Goal: Task Accomplishment & Management: Manage account settings

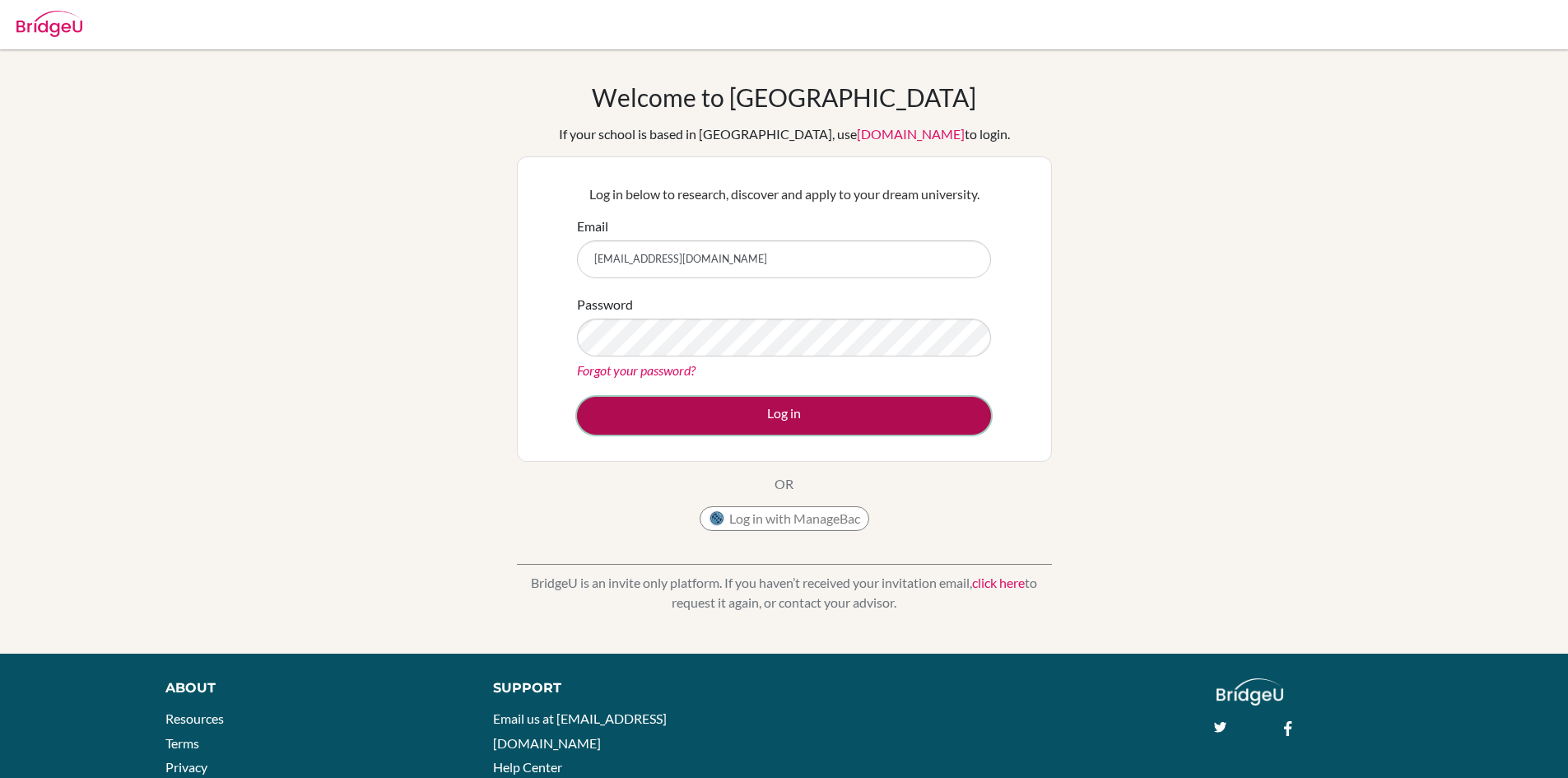
click at [746, 421] on button "Log in" at bounding box center [784, 415] width 414 height 38
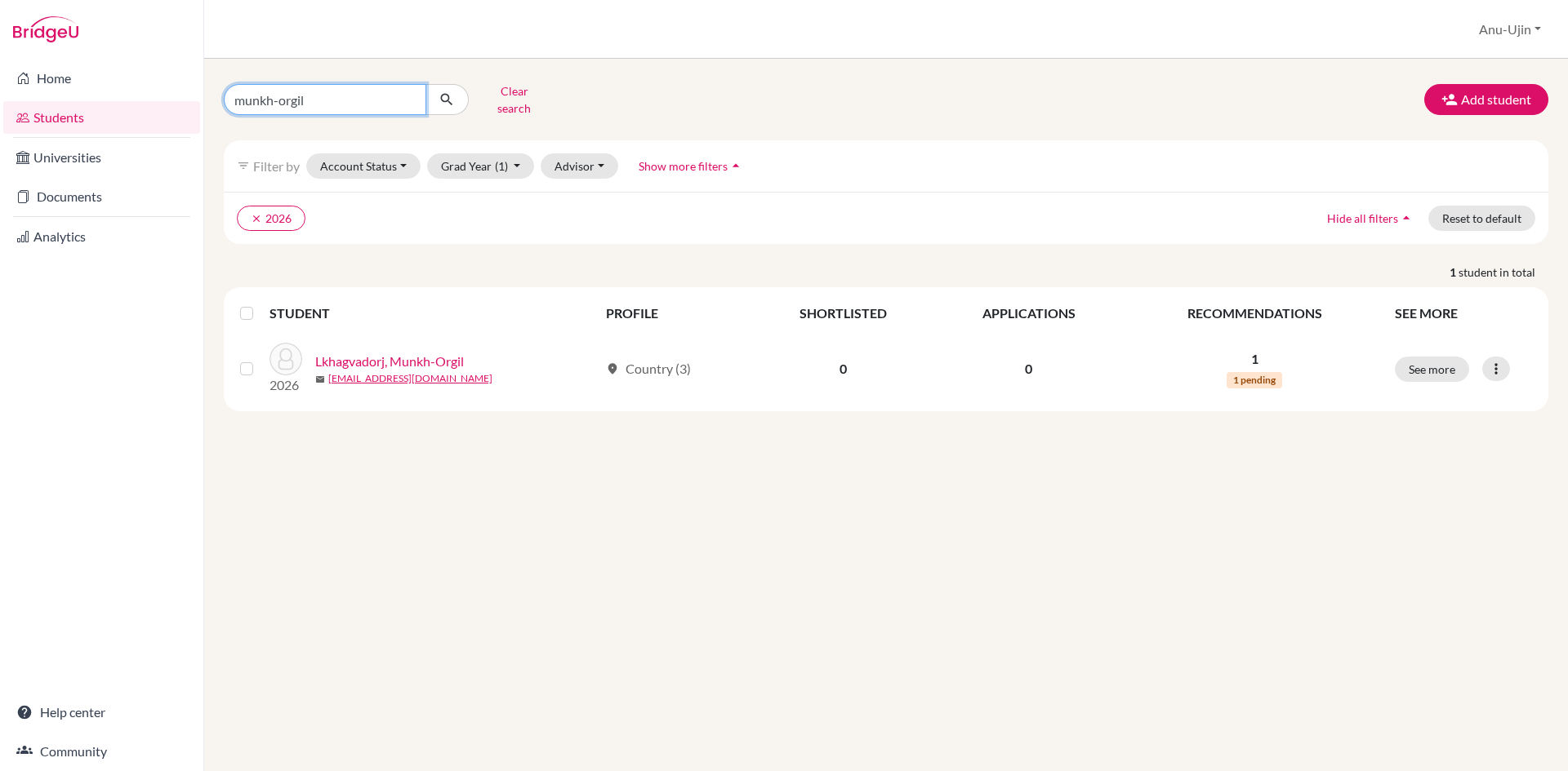
drag, startPoint x: 375, startPoint y: 99, endPoint x: 0, endPoint y: 119, distance: 375.5
click at [0, 119] on div "Home Students Universities Documents Analytics Help center Community Students o…" at bounding box center [784, 386] width 1568 height 771
click at [403, 85] on input "munkh-orgil" at bounding box center [325, 100] width 203 height 31
click at [410, 96] on input "munkh-orgil" at bounding box center [325, 100] width 203 height 31
click at [391, 93] on input "Find student by name..." at bounding box center [325, 100] width 203 height 31
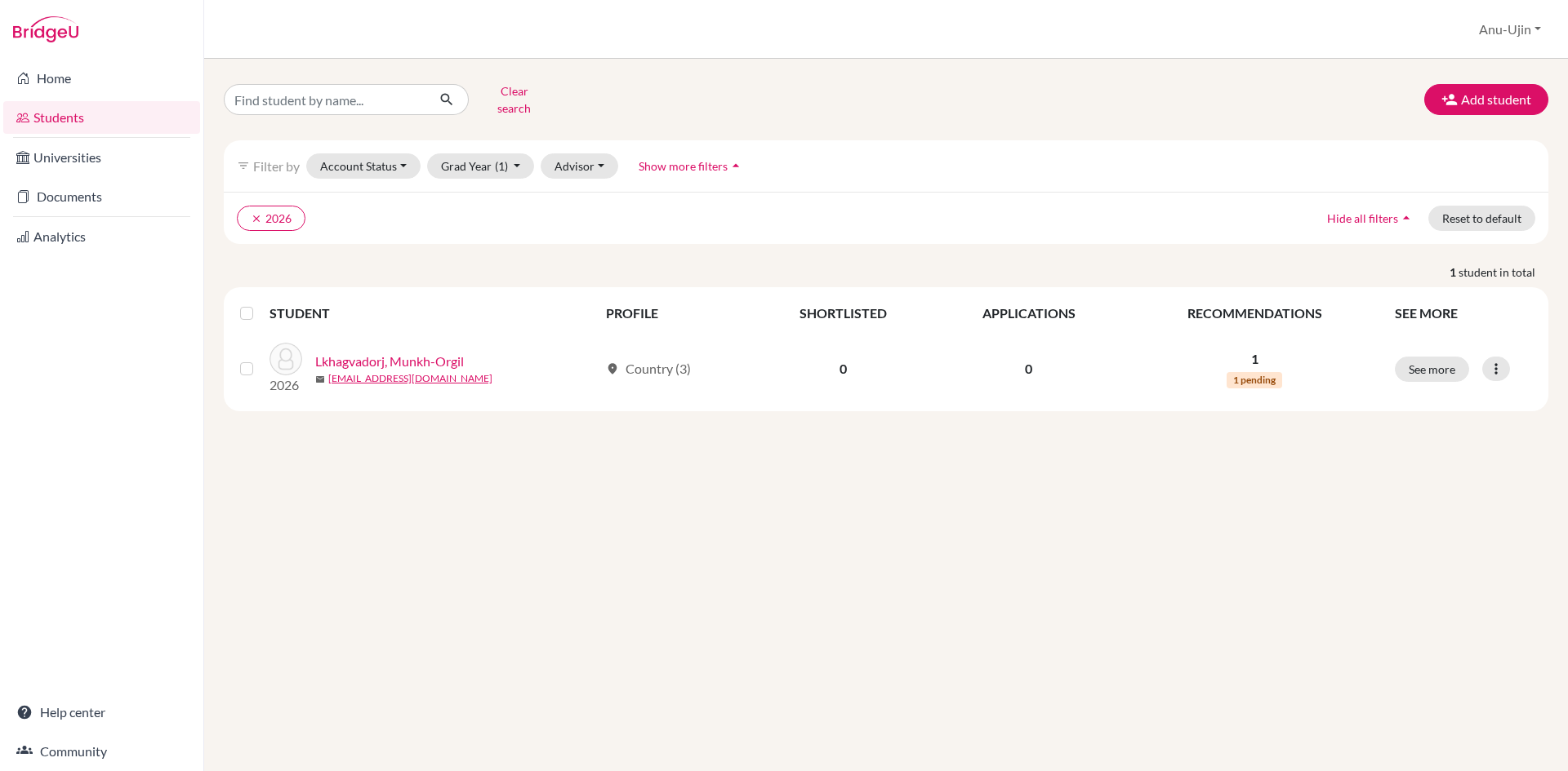
click at [905, 169] on div "filter_list Filter by Account Status Active accounts Archived accounts Register…" at bounding box center [886, 166] width 1325 height 51
click at [385, 91] on input "Find student by name..." at bounding box center [325, 100] width 203 height 31
click at [202, 248] on li "Analytics" at bounding box center [102, 236] width 204 height 39
click at [308, 96] on input "Find student by name..." at bounding box center [325, 100] width 203 height 31
type input "Enkhkhuslen"
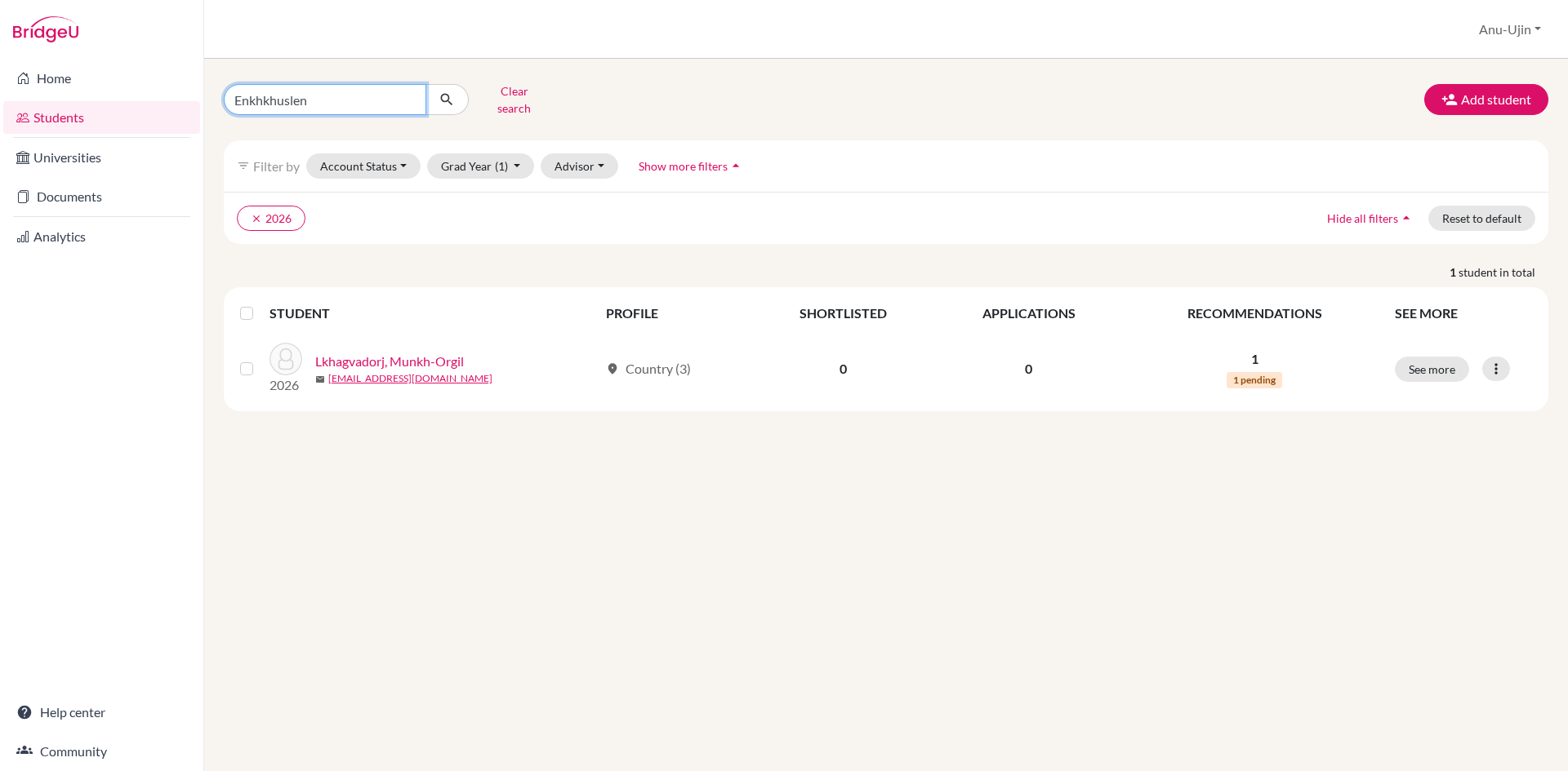
click button "submit" at bounding box center [447, 100] width 44 height 31
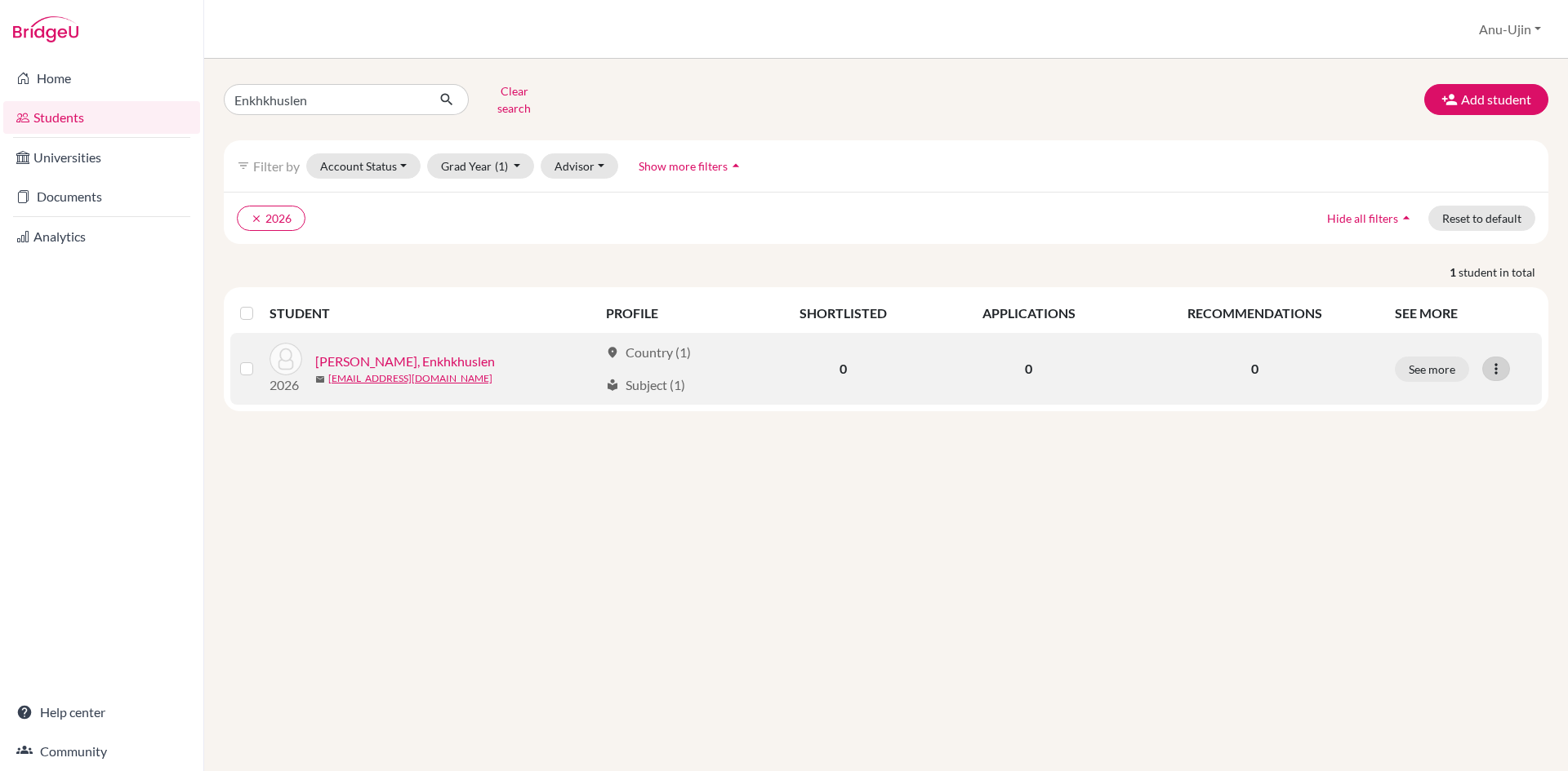
click at [1490, 364] on icon at bounding box center [1495, 368] width 16 height 16
click at [1464, 390] on button "Edit student" at bounding box center [1425, 403] width 129 height 26
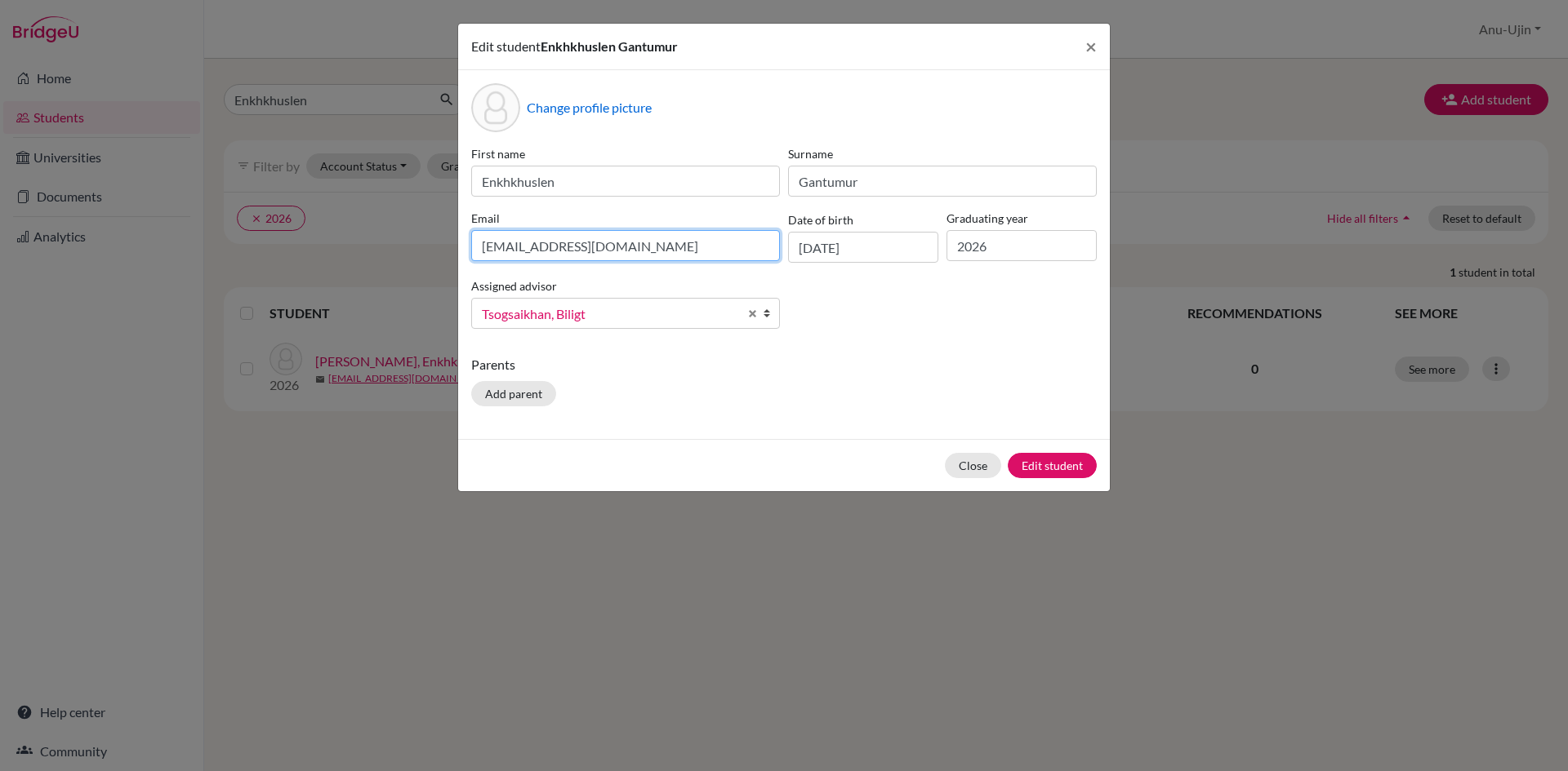
drag, startPoint x: 646, startPoint y: 252, endPoint x: 0, endPoint y: 293, distance: 647.3
click at [0, 293] on div "Edit student Enkhkhuslen Gantumur × Change profile picture First name Enkhkhusl…" at bounding box center [784, 386] width 1568 height 771
type input "enkhkhuslen.g08@gmail.com"
click at [1051, 472] on button "Edit student" at bounding box center [1052, 466] width 89 height 25
